Goal: Find specific fact: Find contact information

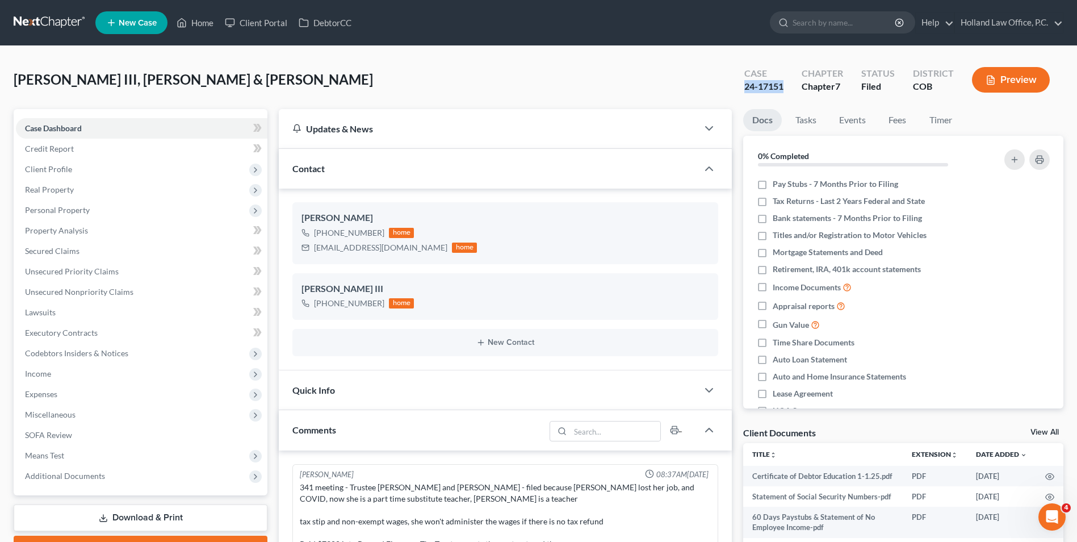
scroll to position [41, 0]
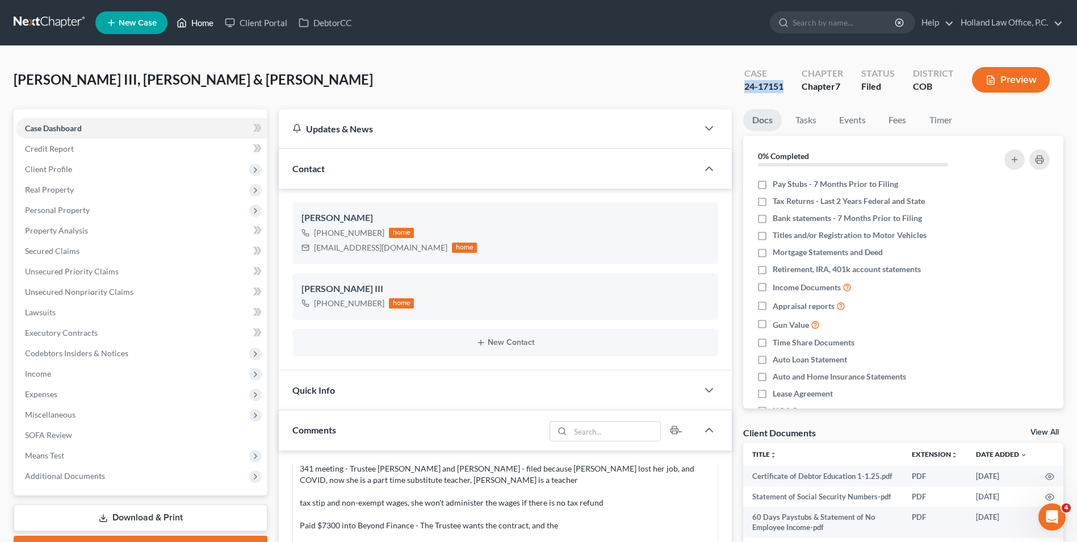
drag, startPoint x: 204, startPoint y: 24, endPoint x: 396, endPoint y: 35, distance: 192.8
click at [204, 24] on link "Home" at bounding box center [195, 22] width 48 height 20
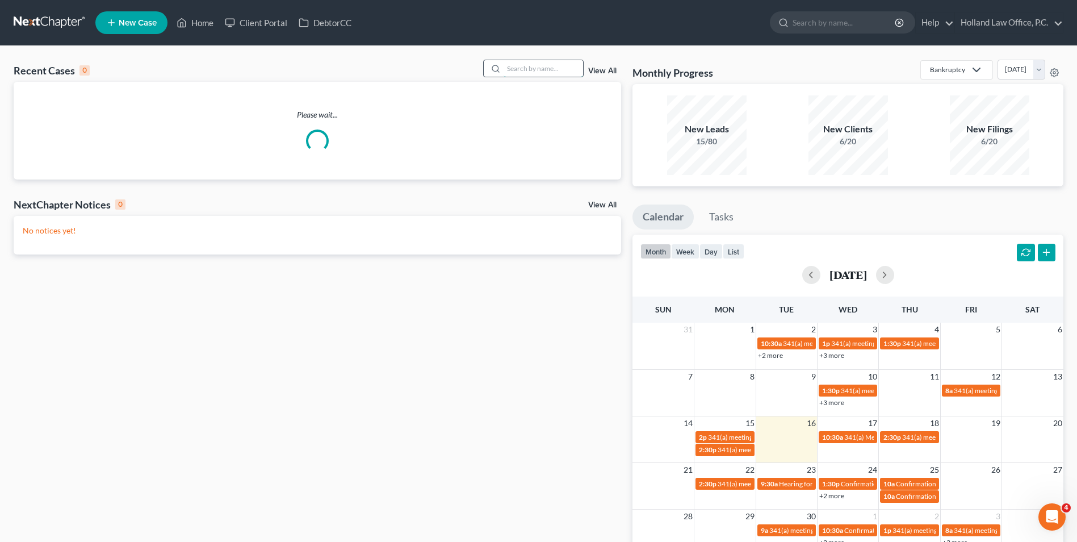
click at [537, 66] on input "search" at bounding box center [544, 68] width 80 height 16
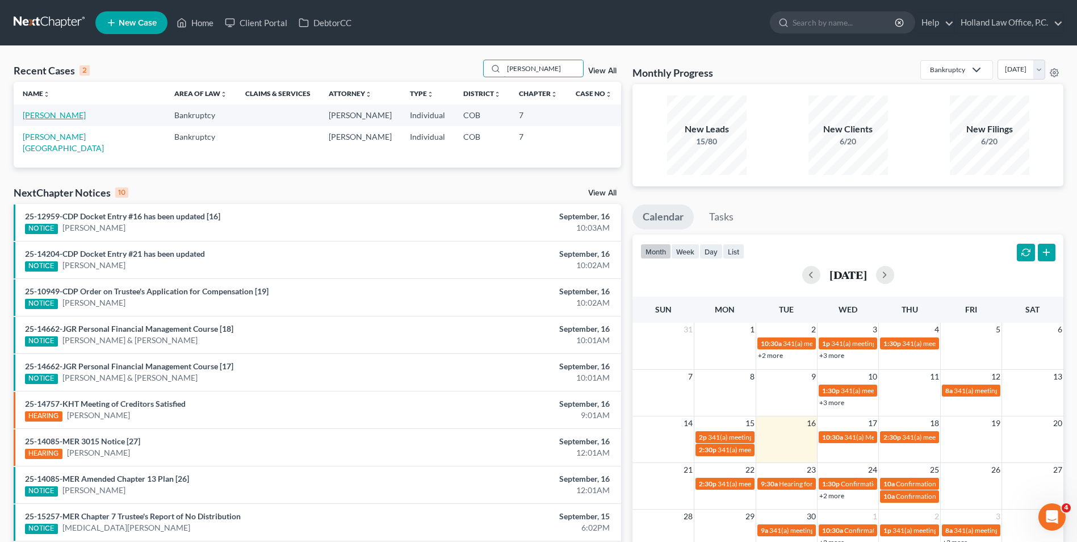
type input "[PERSON_NAME]"
click at [54, 116] on link "[PERSON_NAME]" at bounding box center [54, 115] width 63 height 10
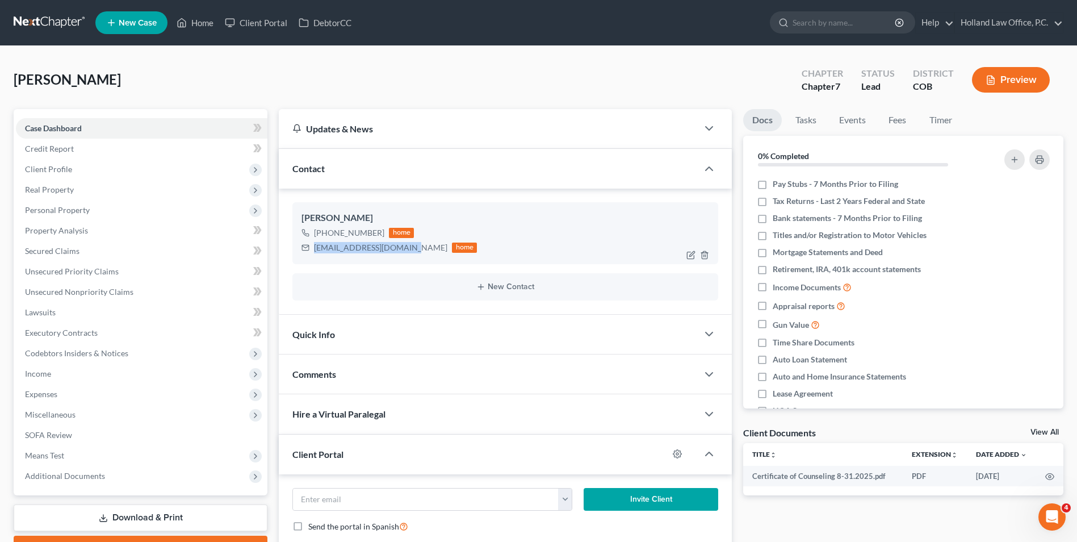
drag, startPoint x: 403, startPoint y: 249, endPoint x: 315, endPoint y: 254, distance: 88.8
click at [315, 254] on div "[EMAIL_ADDRESS][DOMAIN_NAME] home" at bounding box center [389, 247] width 175 height 15
drag, startPoint x: 336, startPoint y: 252, endPoint x: 371, endPoint y: 252, distance: 35.2
copy div "[EMAIL_ADDRESS][DOMAIN_NAME]"
